Goal: Browse casually: Explore the website without a specific task or goal

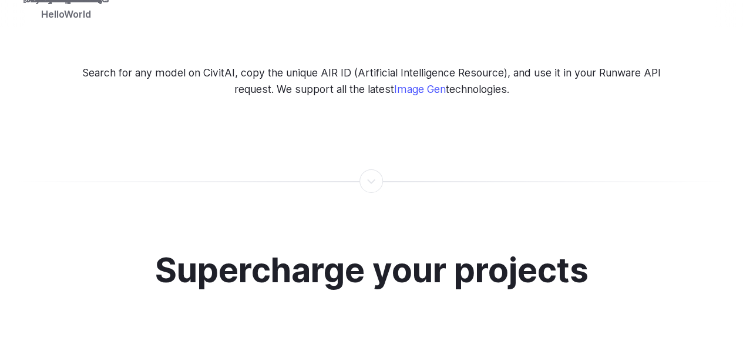
click at [243, 256] on h2 "Supercharge your projects" at bounding box center [372, 270] width 434 height 38
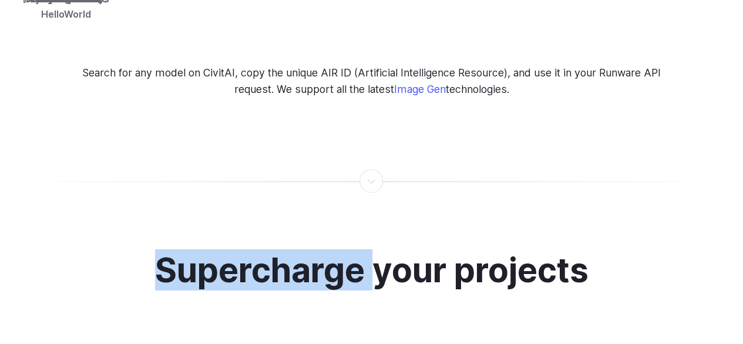
click at [243, 256] on h2 "Supercharge your projects" at bounding box center [372, 270] width 434 height 38
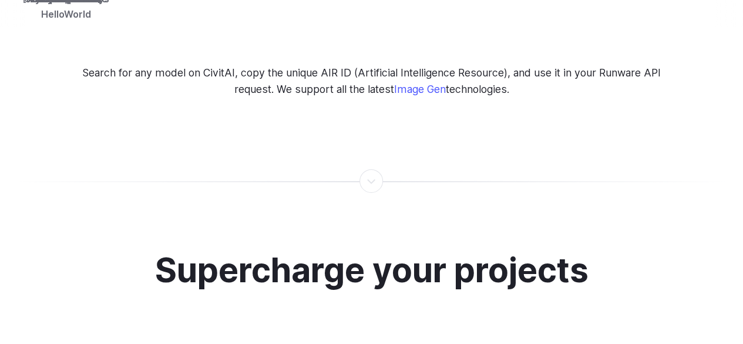
click at [404, 263] on h2 "Supercharge your projects" at bounding box center [372, 270] width 434 height 38
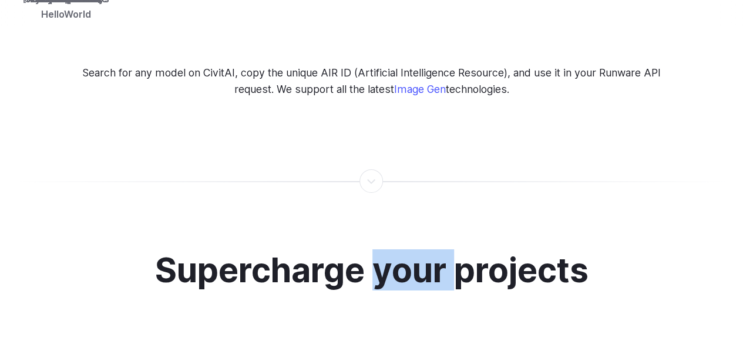
click at [404, 263] on h2 "Supercharge your projects" at bounding box center [372, 270] width 434 height 38
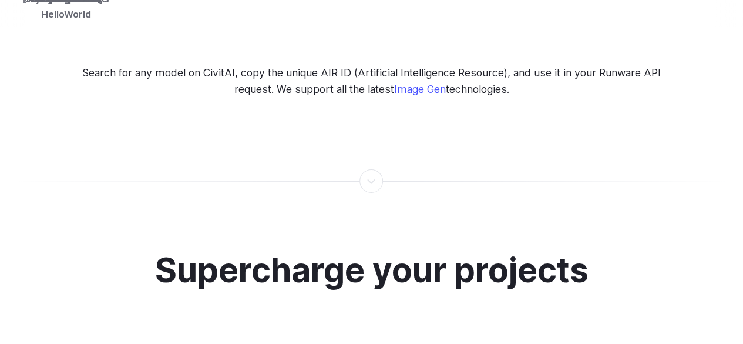
click at [500, 259] on h2 "Supercharge your projects" at bounding box center [372, 270] width 434 height 38
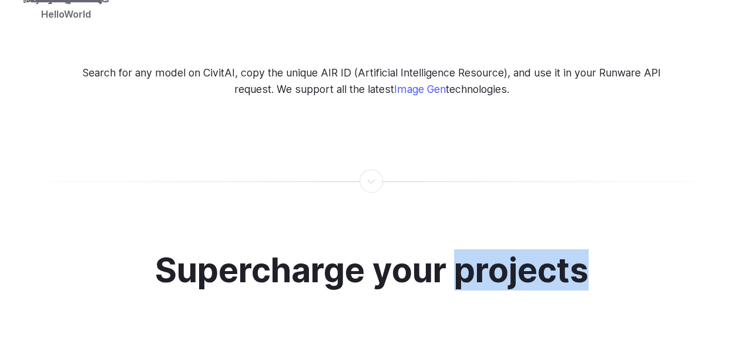
click at [500, 259] on h2 "Supercharge your projects" at bounding box center [372, 270] width 434 height 38
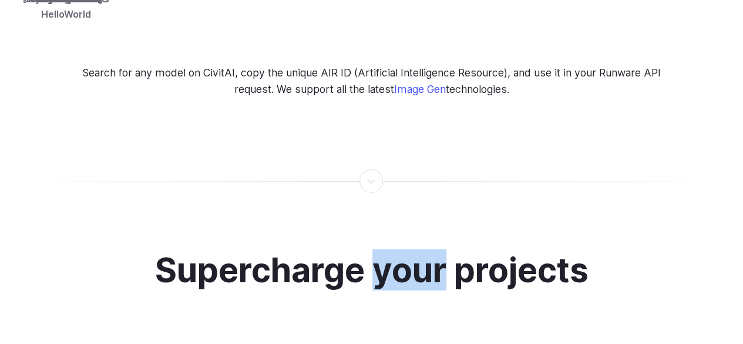
drag, startPoint x: 371, startPoint y: 254, endPoint x: 447, endPoint y: 256, distance: 75.8
click at [447, 256] on h2 "Supercharge your projects" at bounding box center [372, 270] width 434 height 38
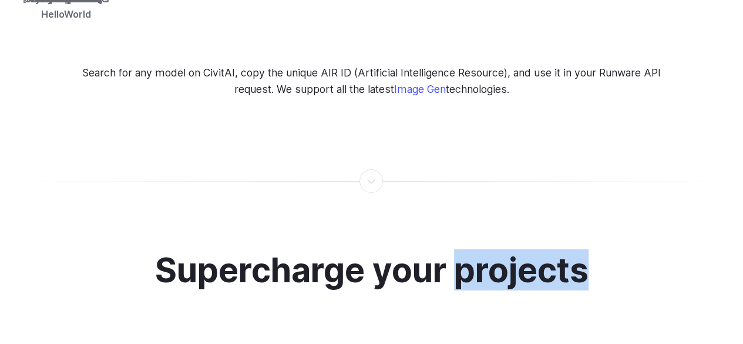
drag, startPoint x: 457, startPoint y: 257, endPoint x: 593, endPoint y: 260, distance: 135.8
click at [593, 260] on div "Supercharge your projects Image Generation Image Editing Custom avatars Create …" at bounding box center [371, 305] width 715 height 109
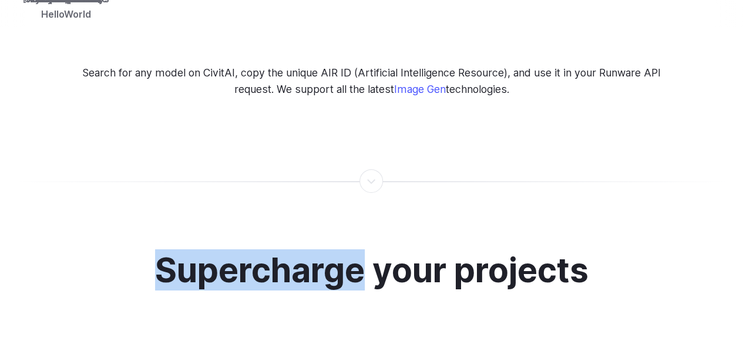
drag, startPoint x: 155, startPoint y: 254, endPoint x: 362, endPoint y: 263, distance: 207.6
click at [362, 263] on h2 "Supercharge your projects" at bounding box center [372, 270] width 434 height 38
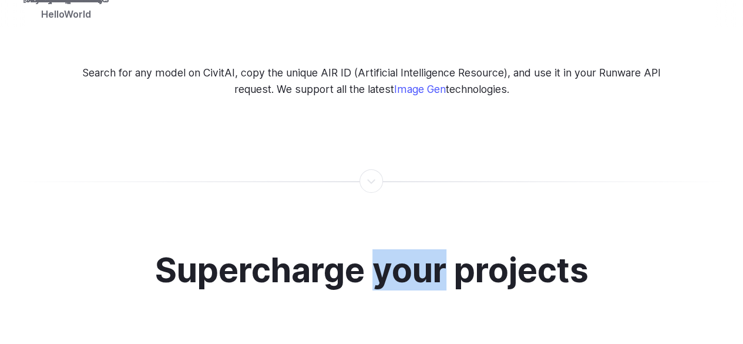
drag, startPoint x: 374, startPoint y: 259, endPoint x: 442, endPoint y: 261, distance: 68.8
click at [442, 261] on h2 "Supercharge your projects" at bounding box center [372, 270] width 434 height 38
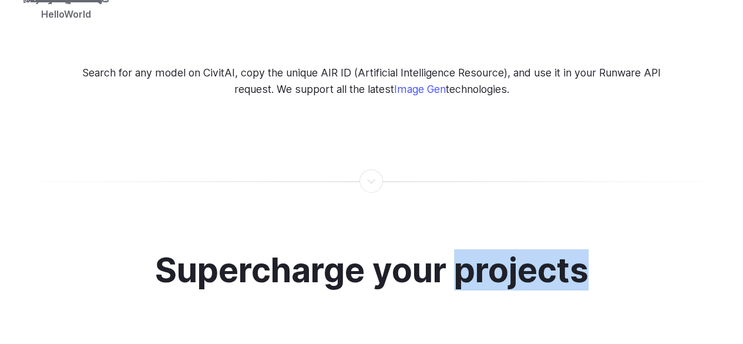
drag, startPoint x: 458, startPoint y: 253, endPoint x: 590, endPoint y: 258, distance: 131.7
click at [589, 258] on h2 "Supercharge your projects" at bounding box center [372, 270] width 434 height 38
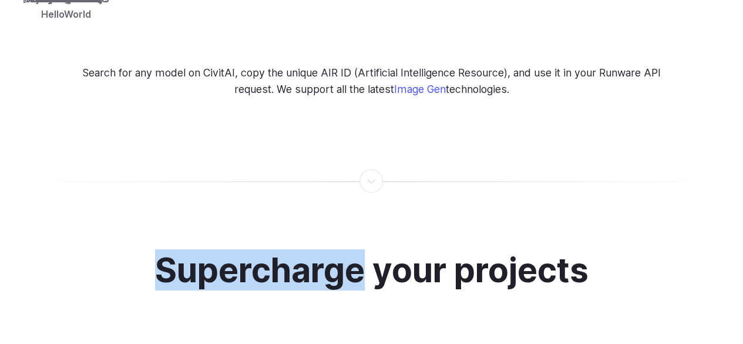
drag, startPoint x: 161, startPoint y: 253, endPoint x: 358, endPoint y: 261, distance: 197.6
click at [358, 261] on h2 "Supercharge your projects" at bounding box center [372, 270] width 434 height 38
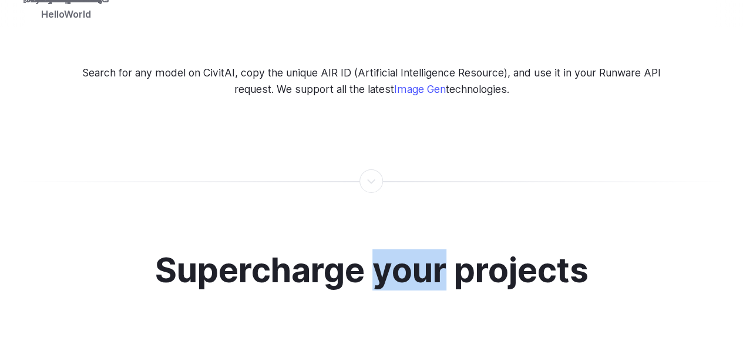
drag, startPoint x: 376, startPoint y: 254, endPoint x: 442, endPoint y: 258, distance: 65.9
click at [442, 258] on h2 "Supercharge your projects" at bounding box center [372, 270] width 434 height 38
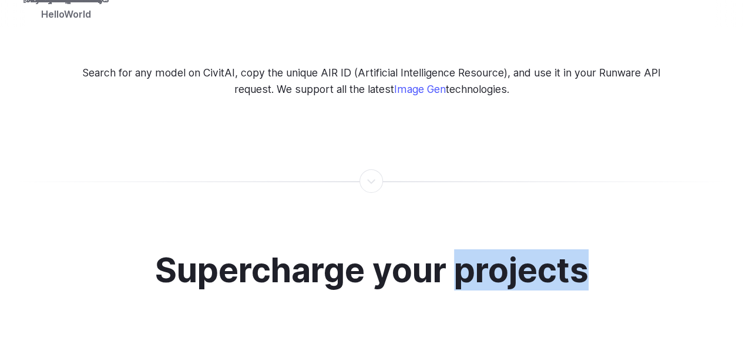
drag, startPoint x: 459, startPoint y: 258, endPoint x: 595, endPoint y: 261, distance: 135.2
click at [595, 261] on div "Supercharge your projects Image Generation Image Editing Custom avatars Create …" at bounding box center [371, 305] width 715 height 109
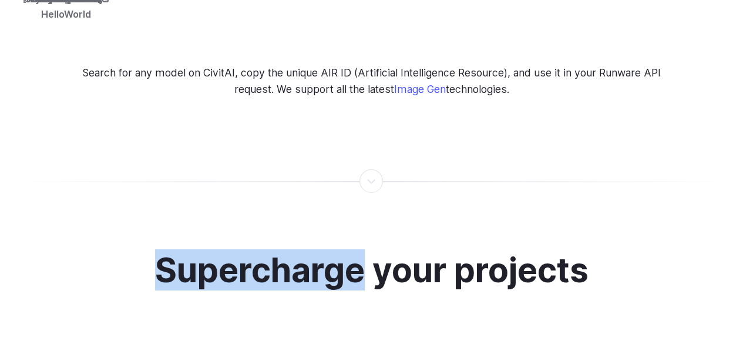
drag, startPoint x: 157, startPoint y: 257, endPoint x: 359, endPoint y: 267, distance: 201.8
click at [359, 267] on h2 "Supercharge your projects" at bounding box center [372, 270] width 434 height 38
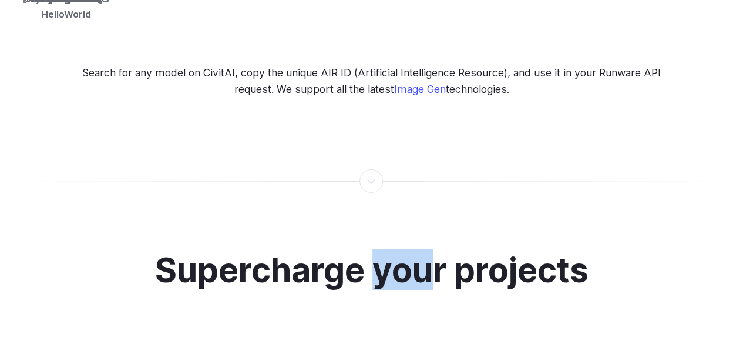
drag, startPoint x: 374, startPoint y: 262, endPoint x: 432, endPoint y: 263, distance: 58.2
click at [432, 263] on h2 "Supercharge your projects" at bounding box center [372, 270] width 434 height 38
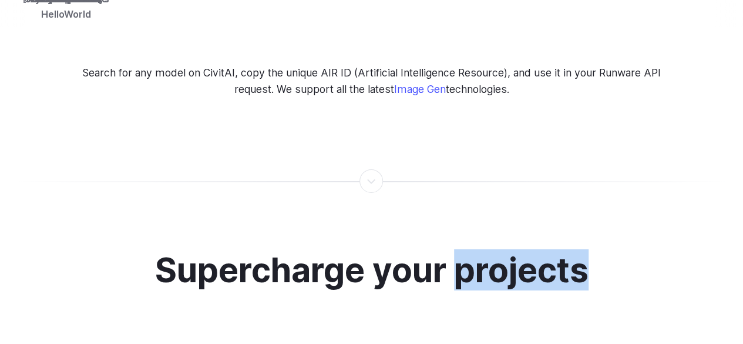
drag, startPoint x: 461, startPoint y: 266, endPoint x: 568, endPoint y: 270, distance: 107.0
click at [587, 270] on h2 "Supercharge your projects" at bounding box center [372, 270] width 434 height 38
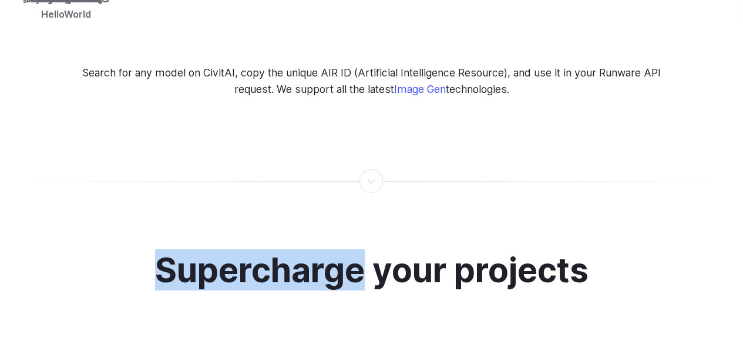
drag, startPoint x: 156, startPoint y: 252, endPoint x: 364, endPoint y: 265, distance: 208.4
click at [364, 265] on h2 "Supercharge your projects" at bounding box center [372, 270] width 434 height 38
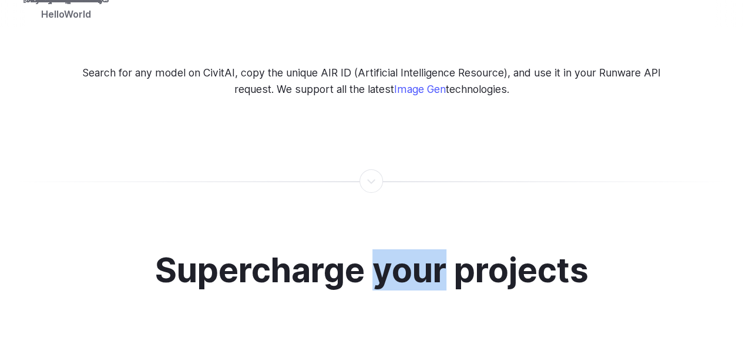
drag, startPoint x: 378, startPoint y: 257, endPoint x: 444, endPoint y: 262, distance: 66.0
click at [444, 262] on h2 "Supercharge your projects" at bounding box center [372, 270] width 434 height 38
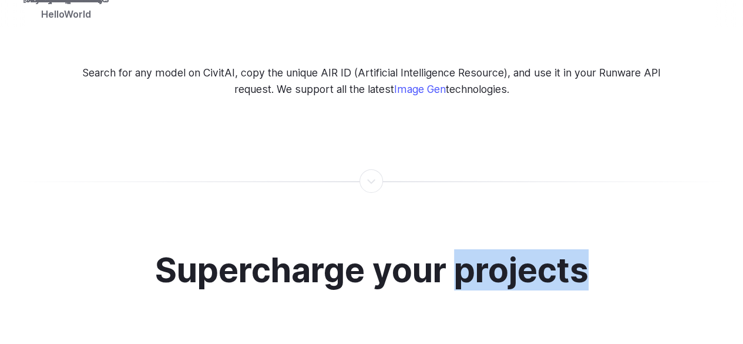
drag, startPoint x: 458, startPoint y: 260, endPoint x: 588, endPoint y: 264, distance: 129.9
click at [588, 264] on h2 "Supercharge your projects" at bounding box center [372, 270] width 434 height 38
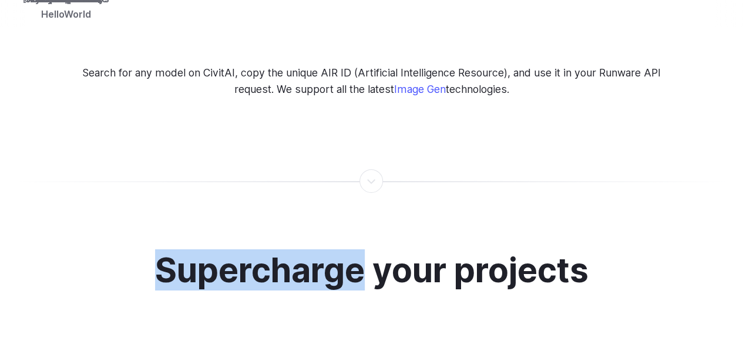
drag, startPoint x: 155, startPoint y: 252, endPoint x: 362, endPoint y: 263, distance: 207.1
click at [362, 263] on h2 "Supercharge your projects" at bounding box center [372, 270] width 434 height 38
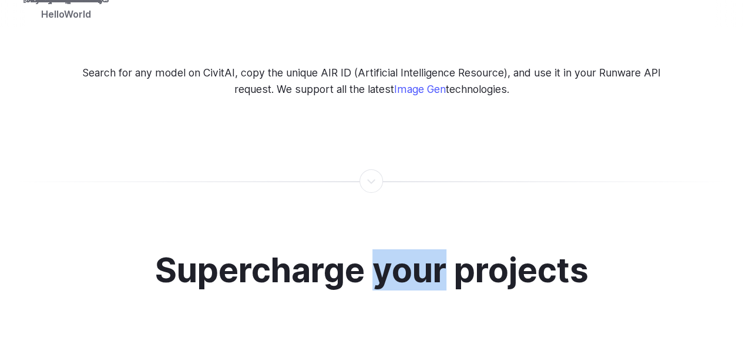
drag, startPoint x: 375, startPoint y: 263, endPoint x: 444, endPoint y: 267, distance: 68.9
click at [444, 267] on h2 "Supercharge your projects" at bounding box center [372, 270] width 434 height 38
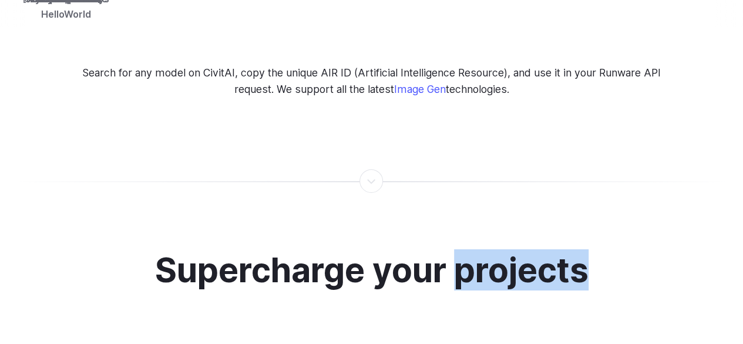
drag, startPoint x: 457, startPoint y: 260, endPoint x: 591, endPoint y: 263, distance: 134.6
click at [589, 263] on h2 "Supercharge your projects" at bounding box center [372, 270] width 434 height 38
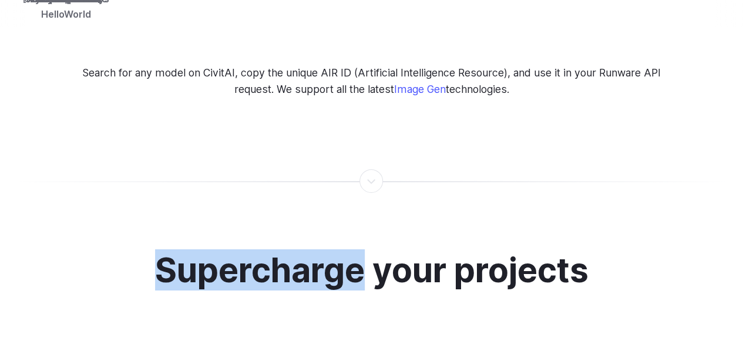
drag, startPoint x: 157, startPoint y: 252, endPoint x: 364, endPoint y: 269, distance: 207.5
click at [364, 269] on h2 "Supercharge your projects" at bounding box center [372, 270] width 434 height 38
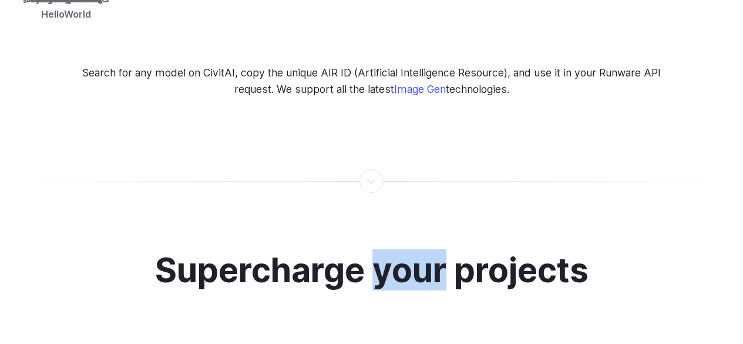
drag, startPoint x: 374, startPoint y: 259, endPoint x: 447, endPoint y: 265, distance: 73.7
click at [447, 265] on h2 "Supercharge your projects" at bounding box center [372, 270] width 434 height 38
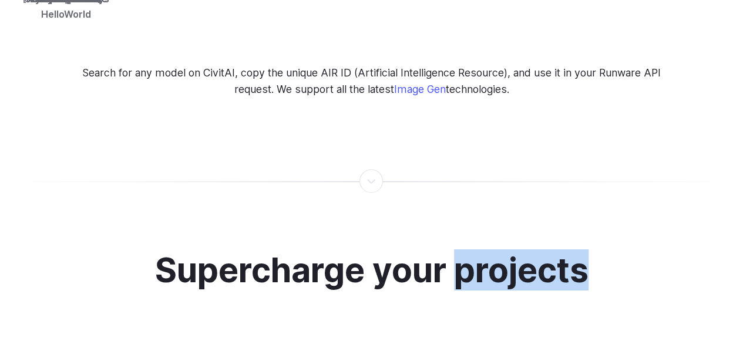
drag, startPoint x: 459, startPoint y: 263, endPoint x: 593, endPoint y: 263, distance: 134.0
click at [593, 263] on div "Supercharge your projects Image Generation Image Editing Custom avatars Create …" at bounding box center [371, 305] width 715 height 109
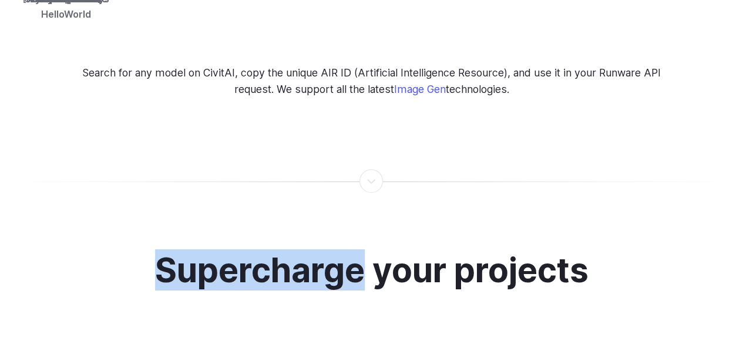
drag, startPoint x: 156, startPoint y: 251, endPoint x: 361, endPoint y: 267, distance: 205.0
click at [361, 267] on h2 "Supercharge your projects" at bounding box center [372, 270] width 434 height 38
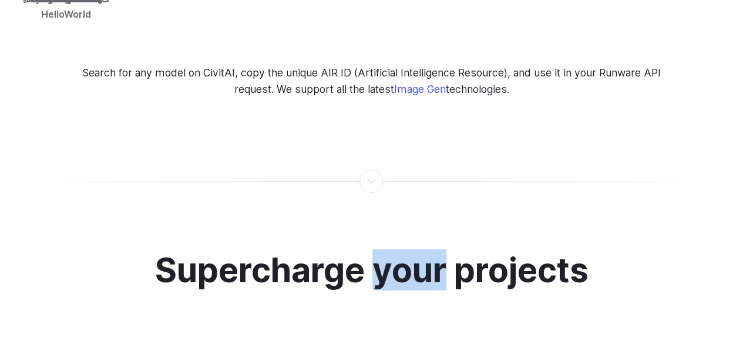
drag, startPoint x: 374, startPoint y: 260, endPoint x: 445, endPoint y: 264, distance: 71.2
click at [445, 264] on h2 "Supercharge your projects" at bounding box center [372, 270] width 434 height 38
